Goal: Transaction & Acquisition: Purchase product/service

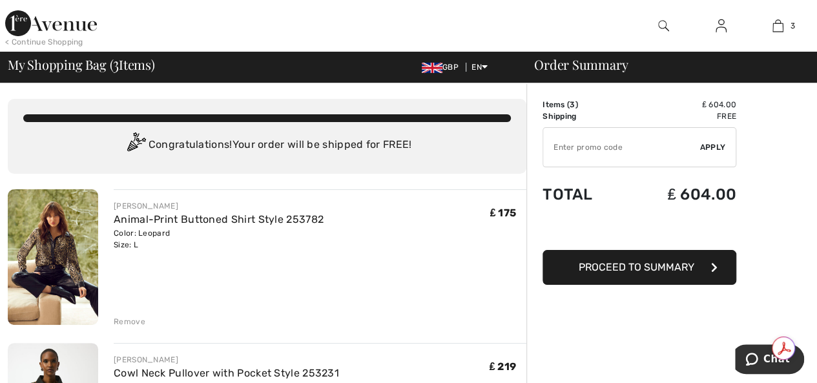
click at [657, 262] on span "Proceed to Summary" at bounding box center [637, 267] width 116 height 12
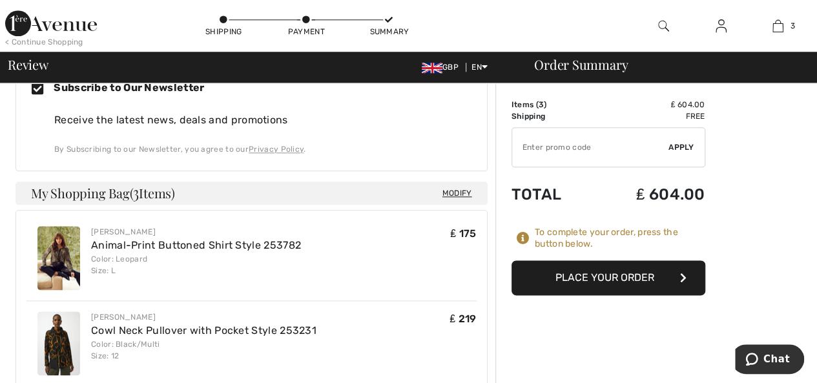
scroll to position [688, 0]
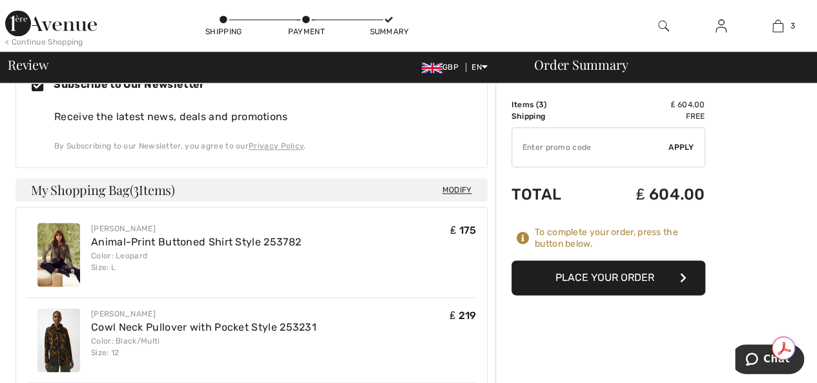
click at [628, 269] on button "Place Your Order" at bounding box center [608, 277] width 194 height 35
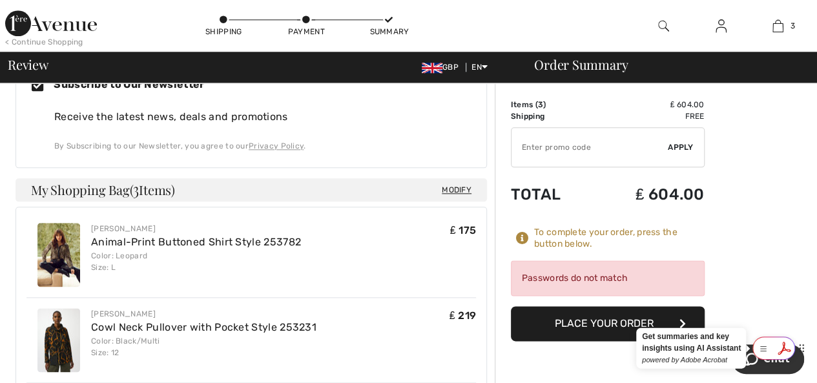
click at [775, 347] on div at bounding box center [773, 347] width 43 height 23
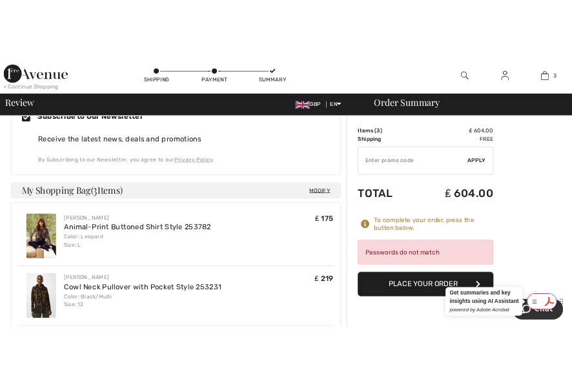
scroll to position [922, 0]
